Goal: Task Accomplishment & Management: Use online tool/utility

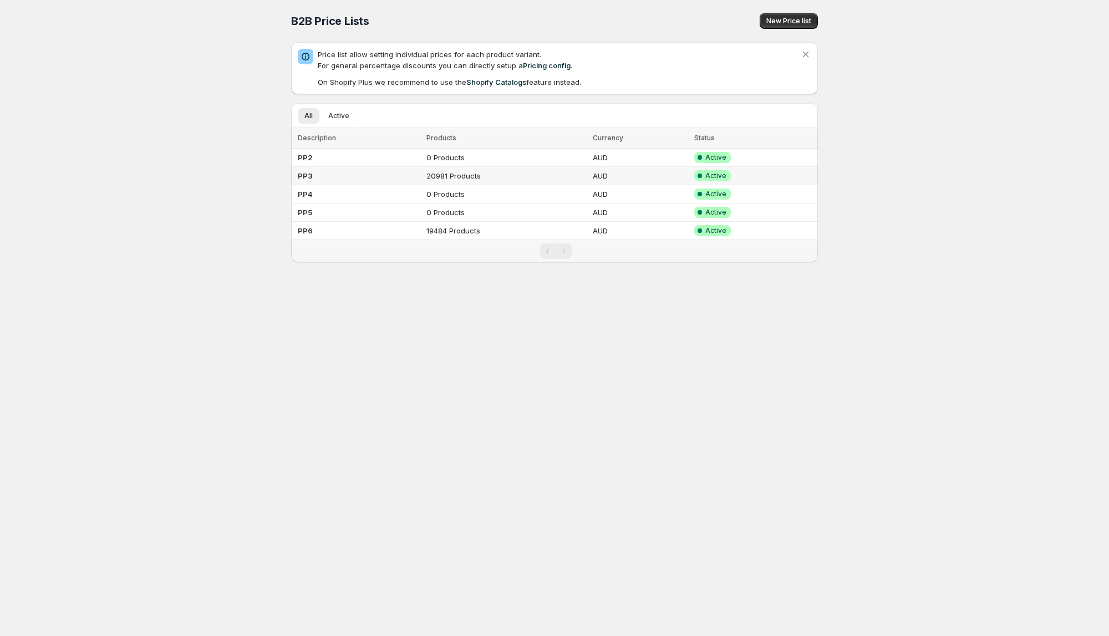
click at [348, 184] on td "PP3" at bounding box center [357, 176] width 132 height 18
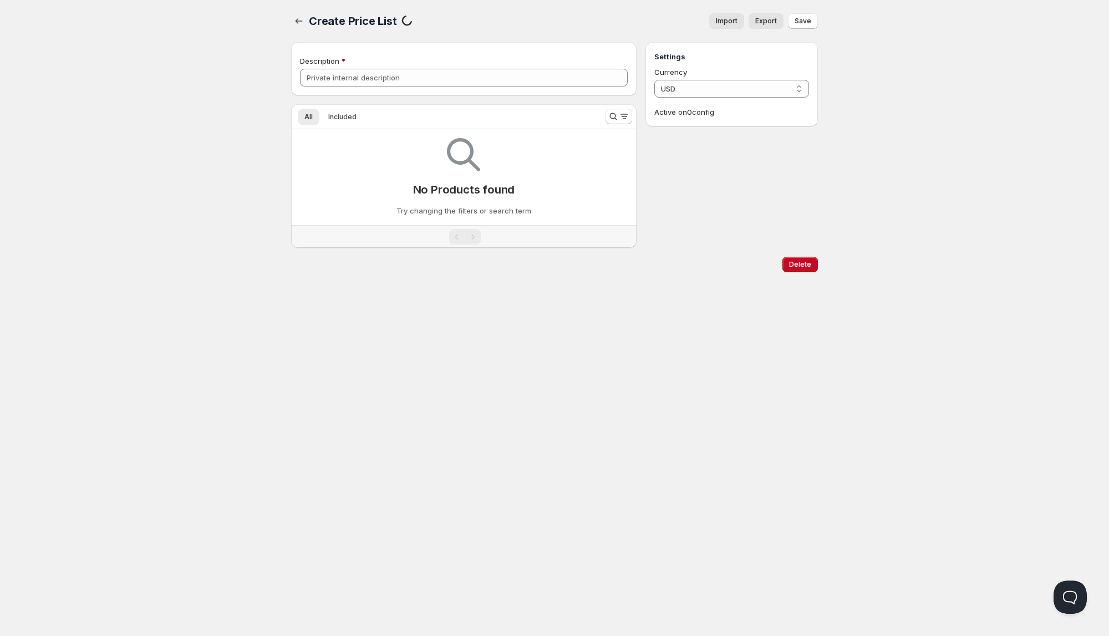
type input "PP3"
select select "AUD"
click at [724, 27] on button "Import" at bounding box center [726, 21] width 35 height 16
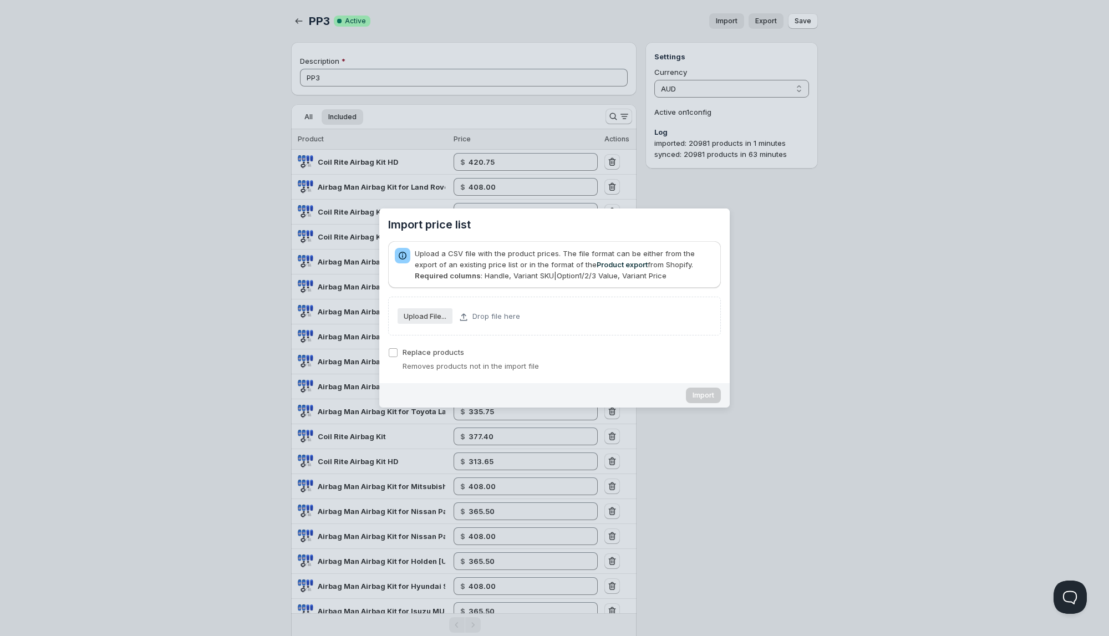
click at [421, 309] on span "Upload File..." at bounding box center [425, 316] width 43 height 14
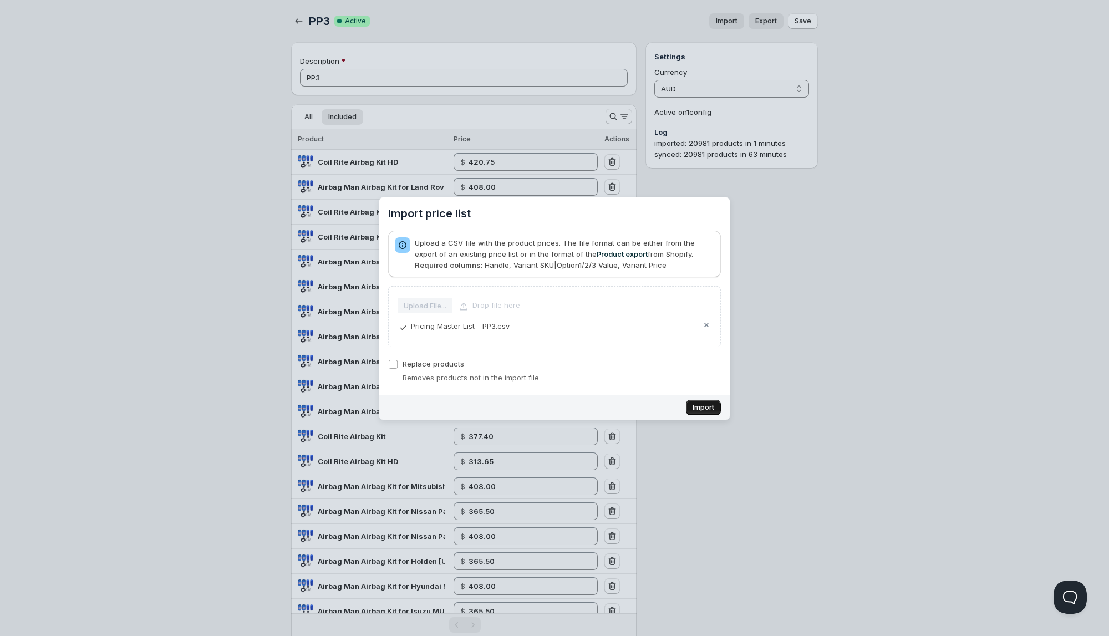
click at [700, 404] on span "Import" at bounding box center [704, 407] width 22 height 9
